Goal: Ask a question

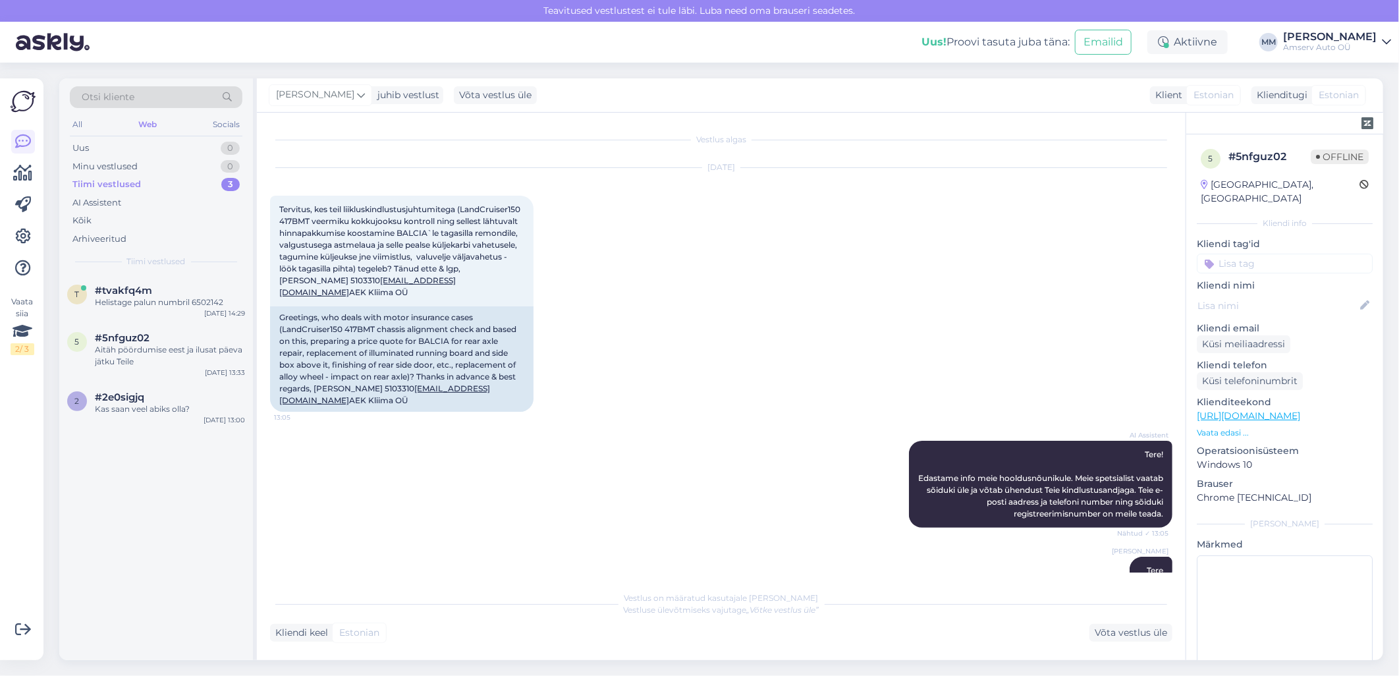
scroll to position [946, 0]
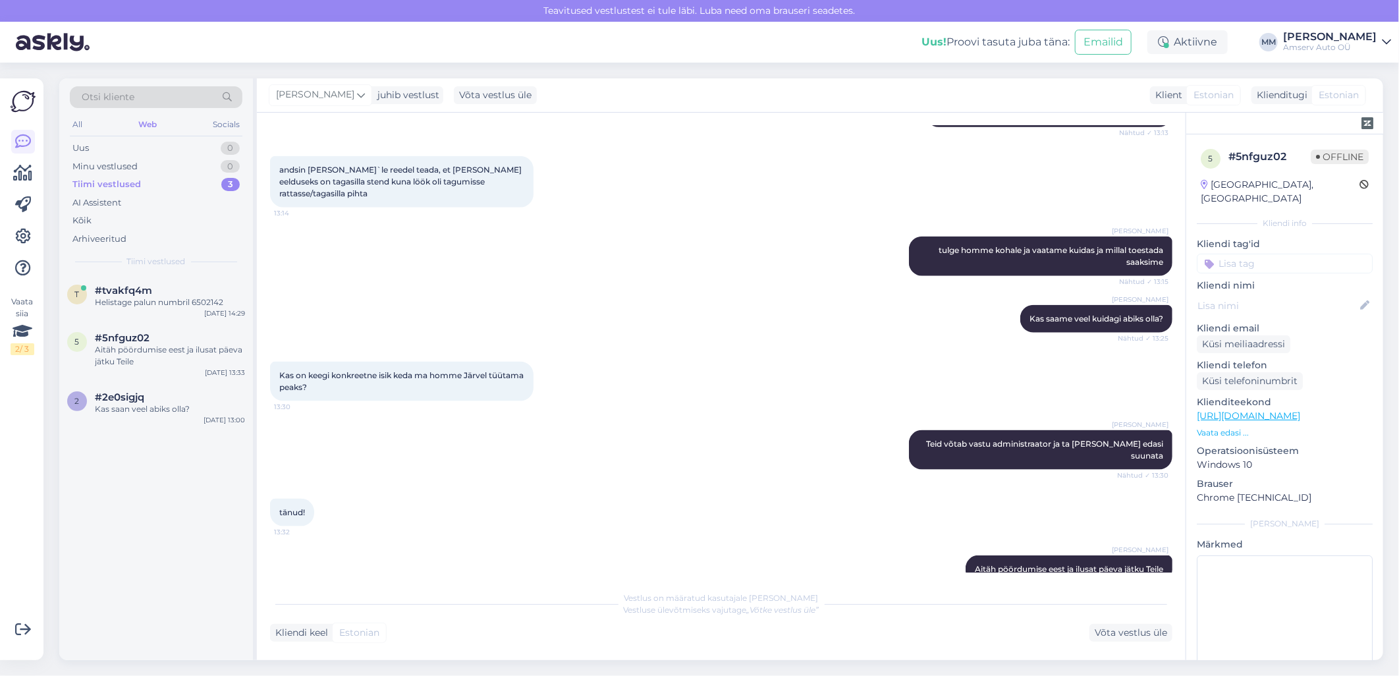
click at [151, 121] on div "Web" at bounding box center [148, 124] width 24 height 17
click at [159, 306] on div "Helistage palun numbril 6502142" at bounding box center [170, 302] width 150 height 12
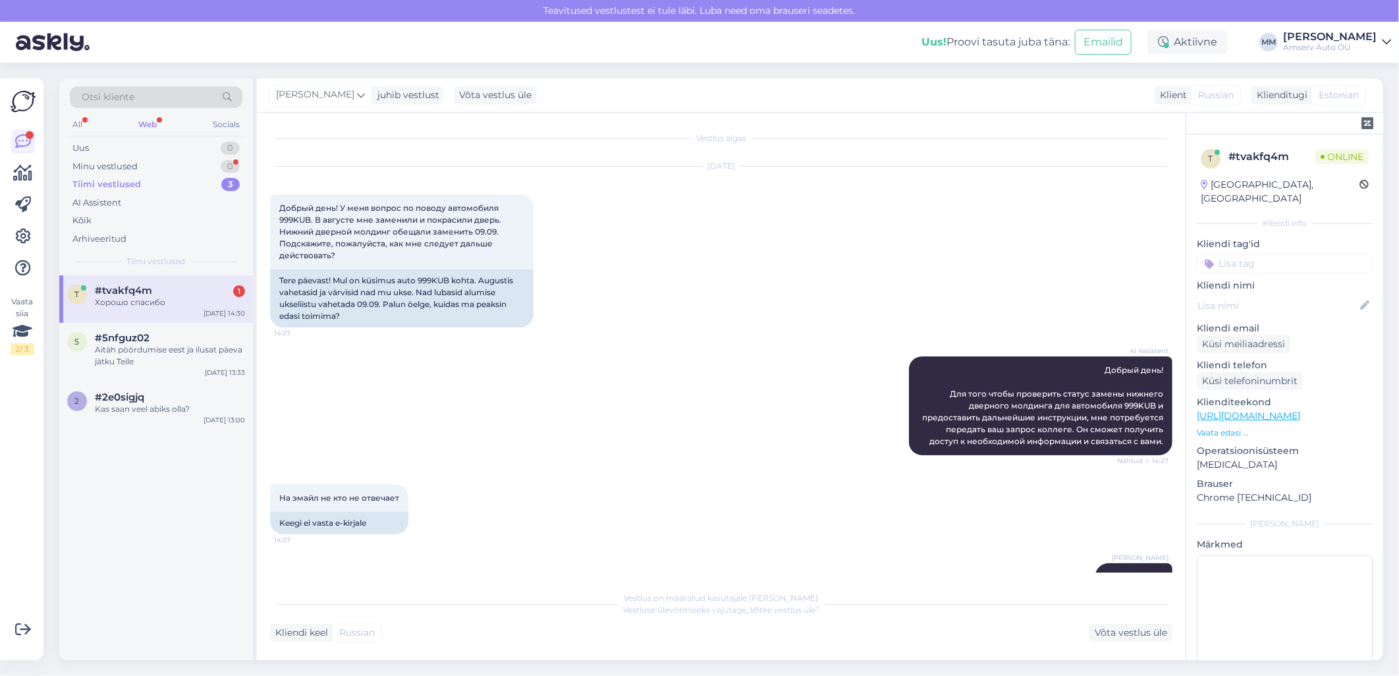
scroll to position [0, 0]
click at [601, 431] on div "AI Assistent Добрый день! Для того чтобы проверить статус замены нижнего дверно…" at bounding box center [721, 407] width 902 height 128
drag, startPoint x: 310, startPoint y: 246, endPoint x: 280, endPoint y: 245, distance: 30.3
click at [280, 245] on span "Добрый день! У меня вопрос по поводу автомобиля 999KUB. В августе мне заменили …" at bounding box center [391, 232] width 224 height 57
copy span "999KUB"
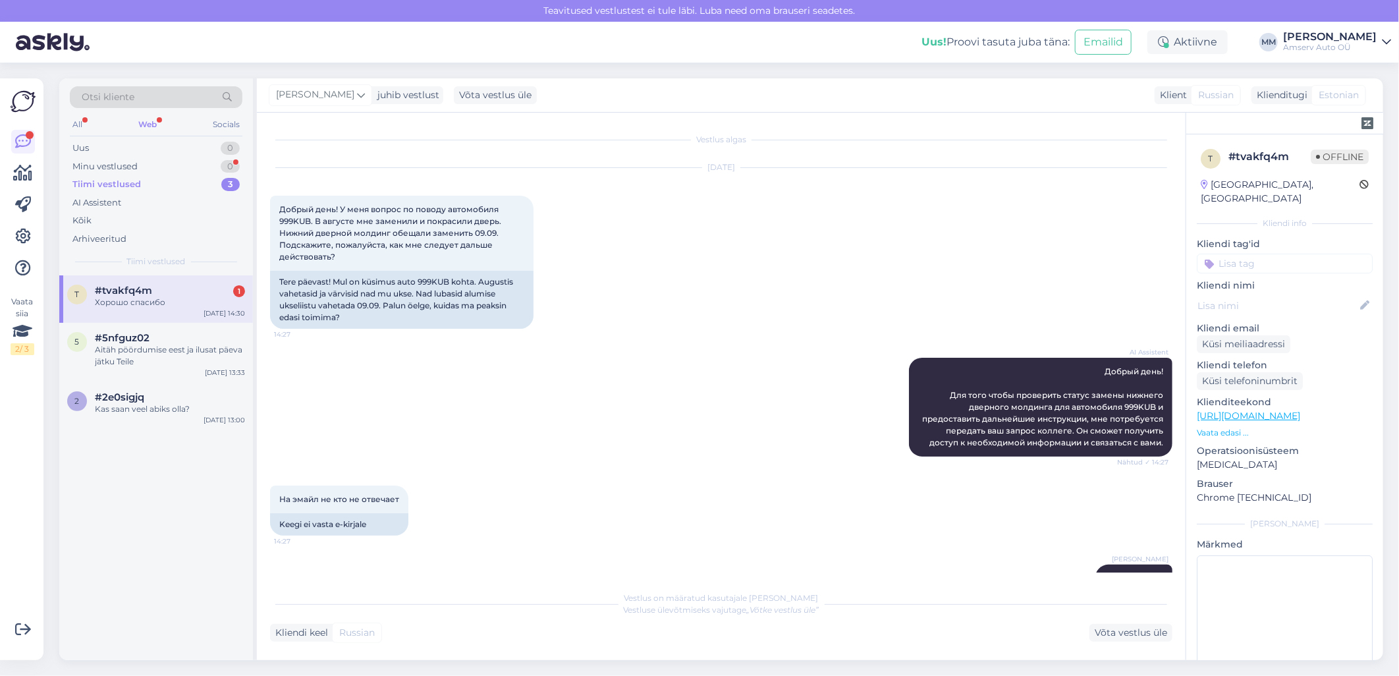
click at [678, 342] on div "[DATE] Добрый день! У меня вопрос по поводу автомобиля 999KUB. В августе мне за…" at bounding box center [721, 248] width 902 height 190
drag, startPoint x: 674, startPoint y: 442, endPoint x: 642, endPoint y: 495, distance: 61.4
click at [674, 443] on div "AI Assistent Добрый день! Для того чтобы проверить статус замены нижнего дверно…" at bounding box center [721, 407] width 902 height 128
drag, startPoint x: 140, startPoint y: 119, endPoint x: 160, endPoint y: 134, distance: 24.9
click at [142, 120] on div "Web" at bounding box center [148, 124] width 24 height 17
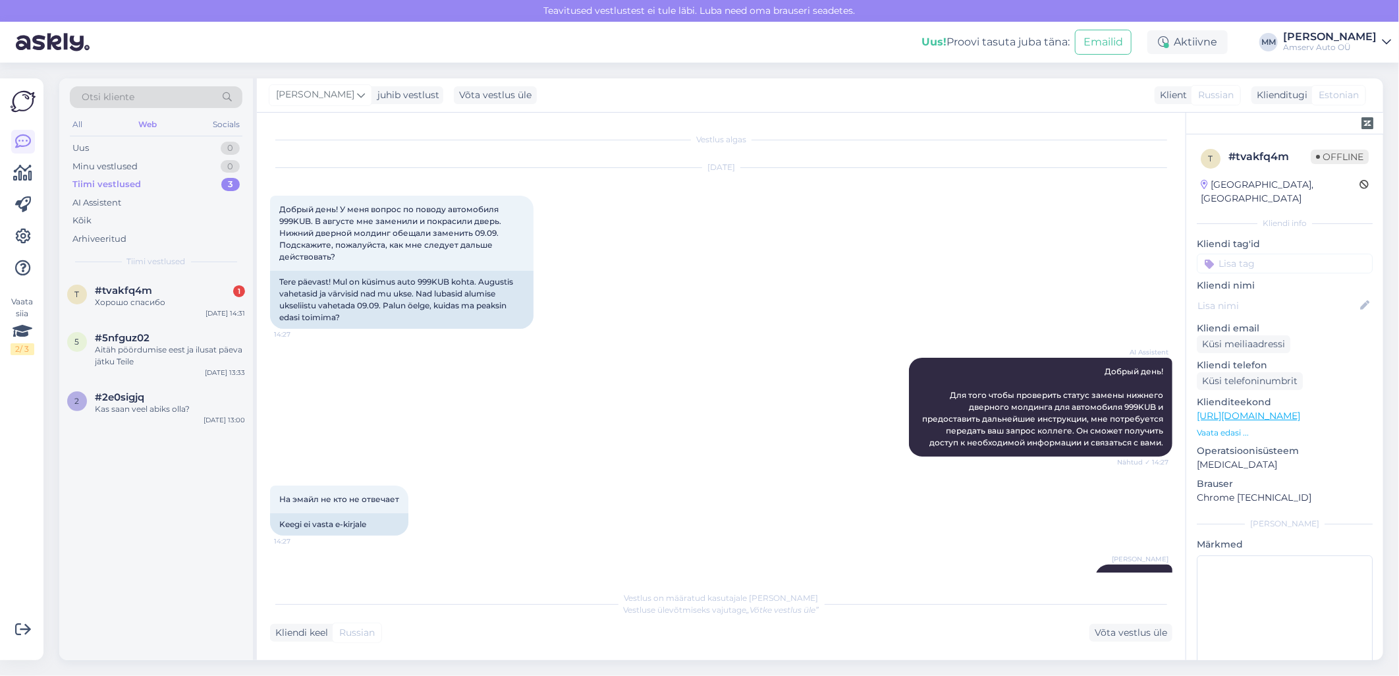
click at [685, 454] on div "AI Assistent Добрый день! Для того чтобы проверить статус замены нижнего дверно…" at bounding box center [721, 407] width 902 height 128
click at [682, 456] on div "AI Assistent Добрый день! Для того чтобы проверить статус замены нижнего дверно…" at bounding box center [721, 407] width 902 height 128
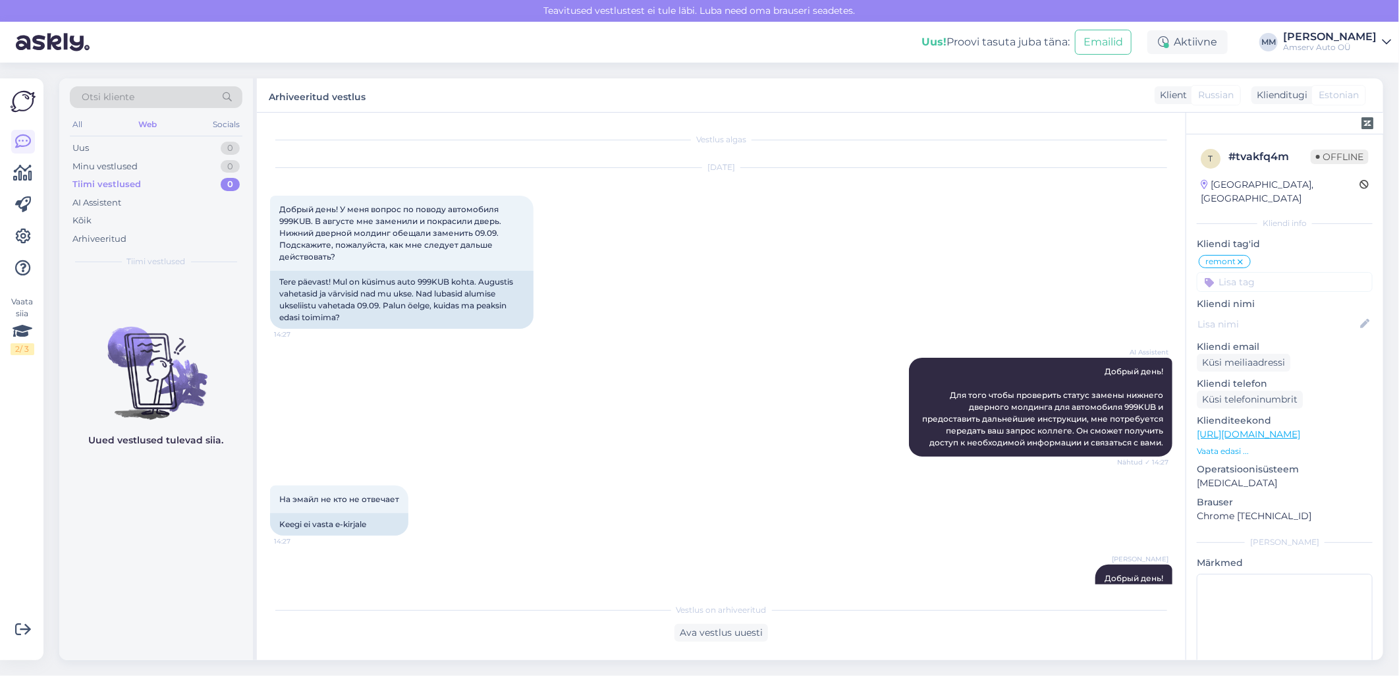
scroll to position [531, 0]
